Goal: Book appointment/travel/reservation

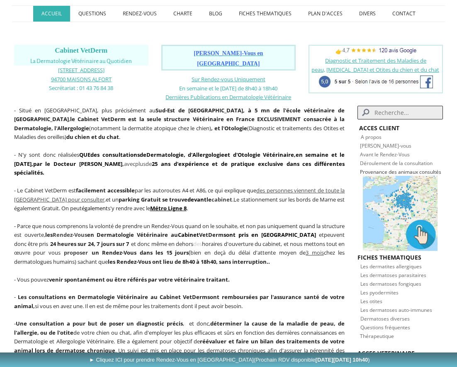
scroll to position [110, 0]
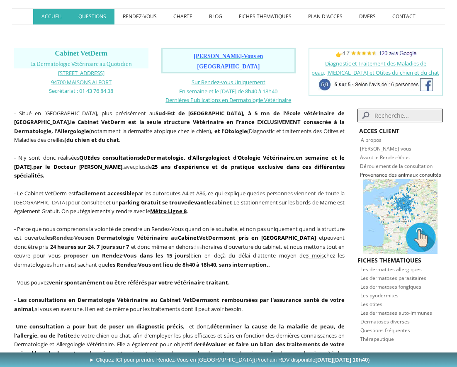
click at [98, 13] on link "QUESTIONS" at bounding box center [92, 17] width 44 height 16
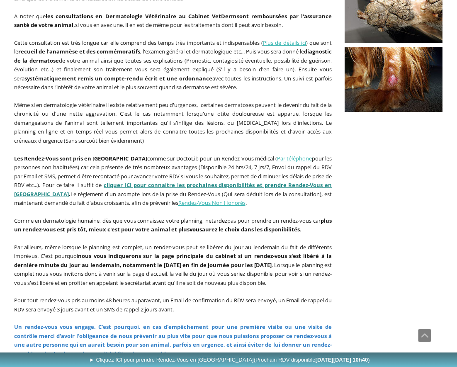
scroll to position [284, 0]
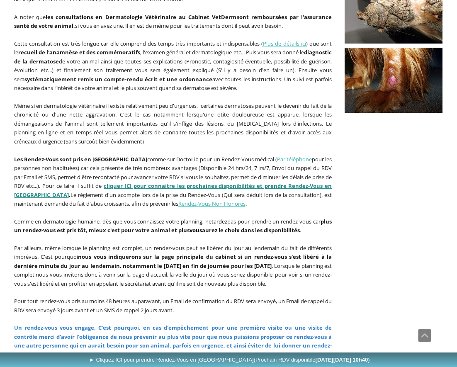
click at [187, 182] on link "cliquer ICI pour connaitre les prochaines disponibilités et prendre Rendez-Vous…" at bounding box center [173, 190] width 318 height 17
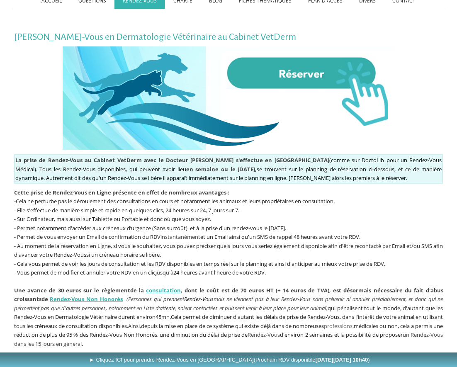
scroll to position [127, 0]
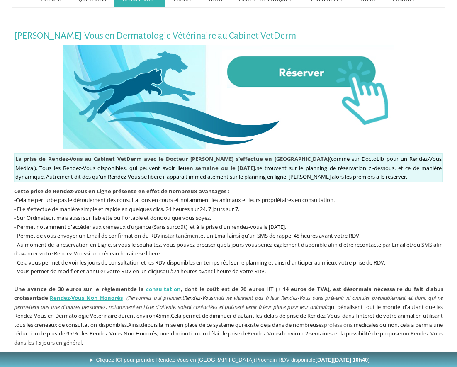
click at [329, 69] on img at bounding box center [229, 97] width 332 height 104
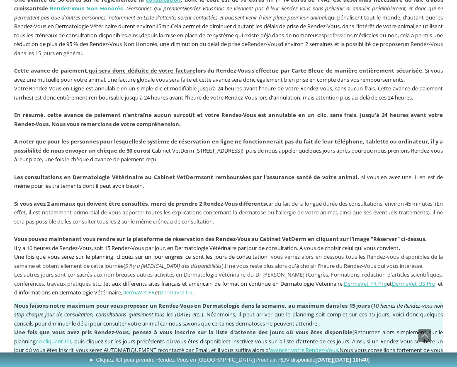
scroll to position [402, 0]
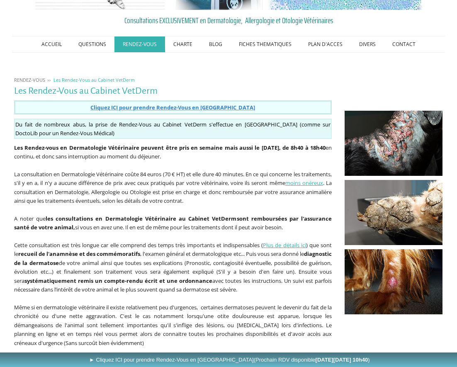
scroll to position [76, 0]
